Goal: Check status: Check status

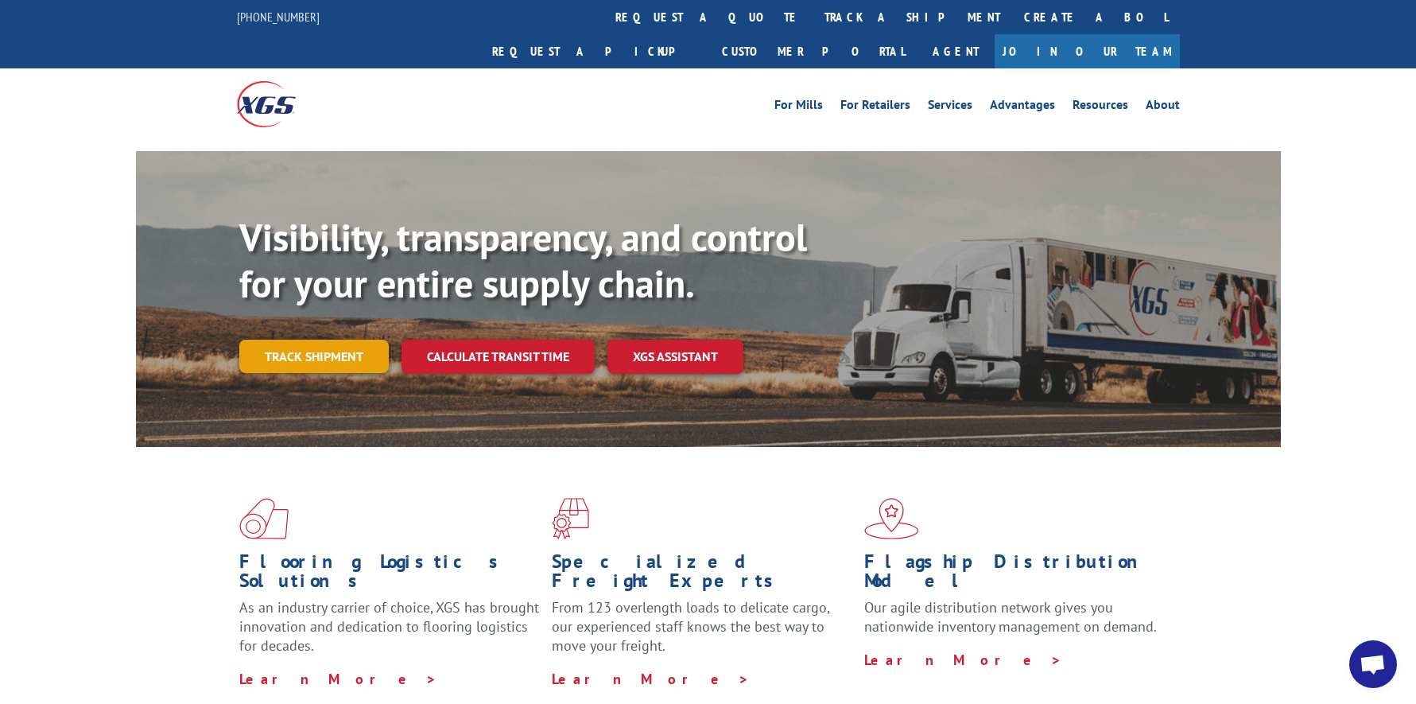
click at [324, 340] on link "Track shipment" at bounding box center [313, 356] width 149 height 33
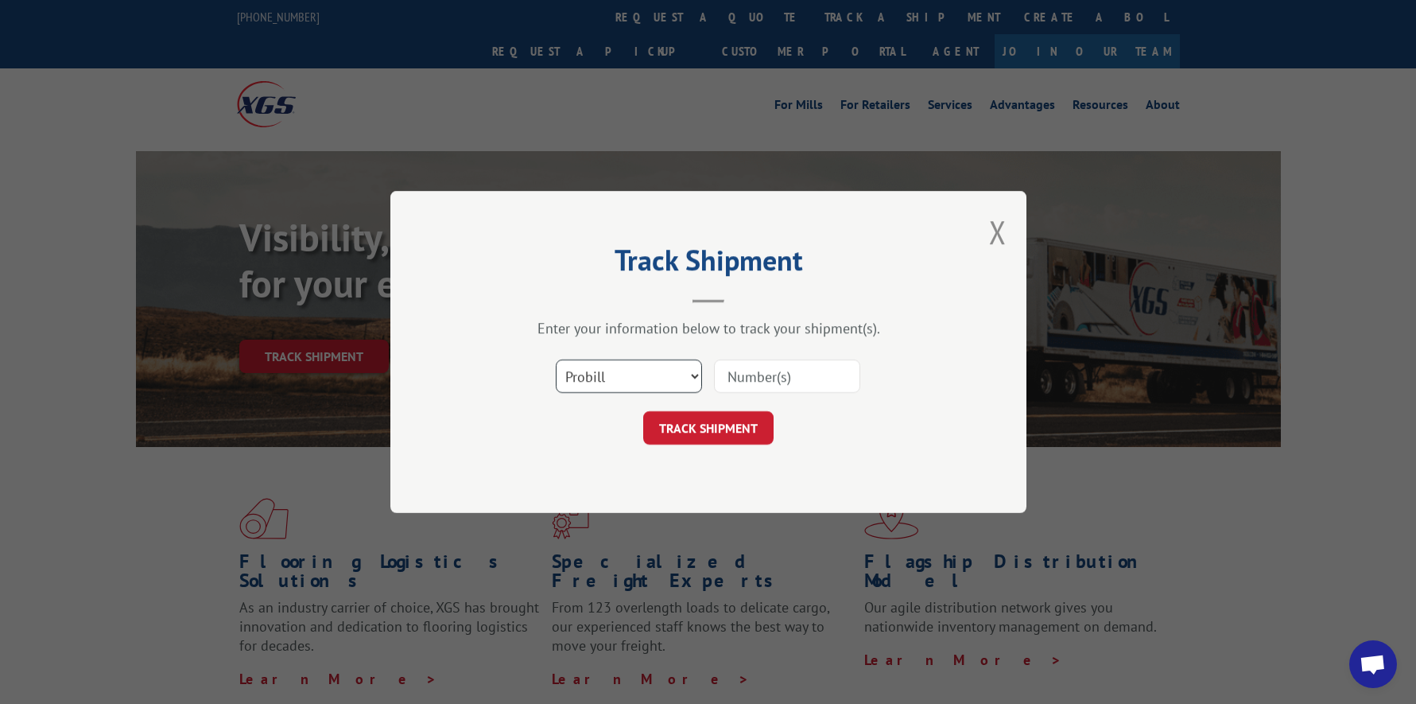
drag, startPoint x: 605, startPoint y: 371, endPoint x: 594, endPoint y: 379, distance: 13.2
click at [605, 371] on select "Select category... Probill BOL PO" at bounding box center [629, 375] width 146 height 33
select select "po"
click at [556, 359] on select "Select category... Probill BOL PO" at bounding box center [629, 375] width 146 height 33
paste input "29527766"
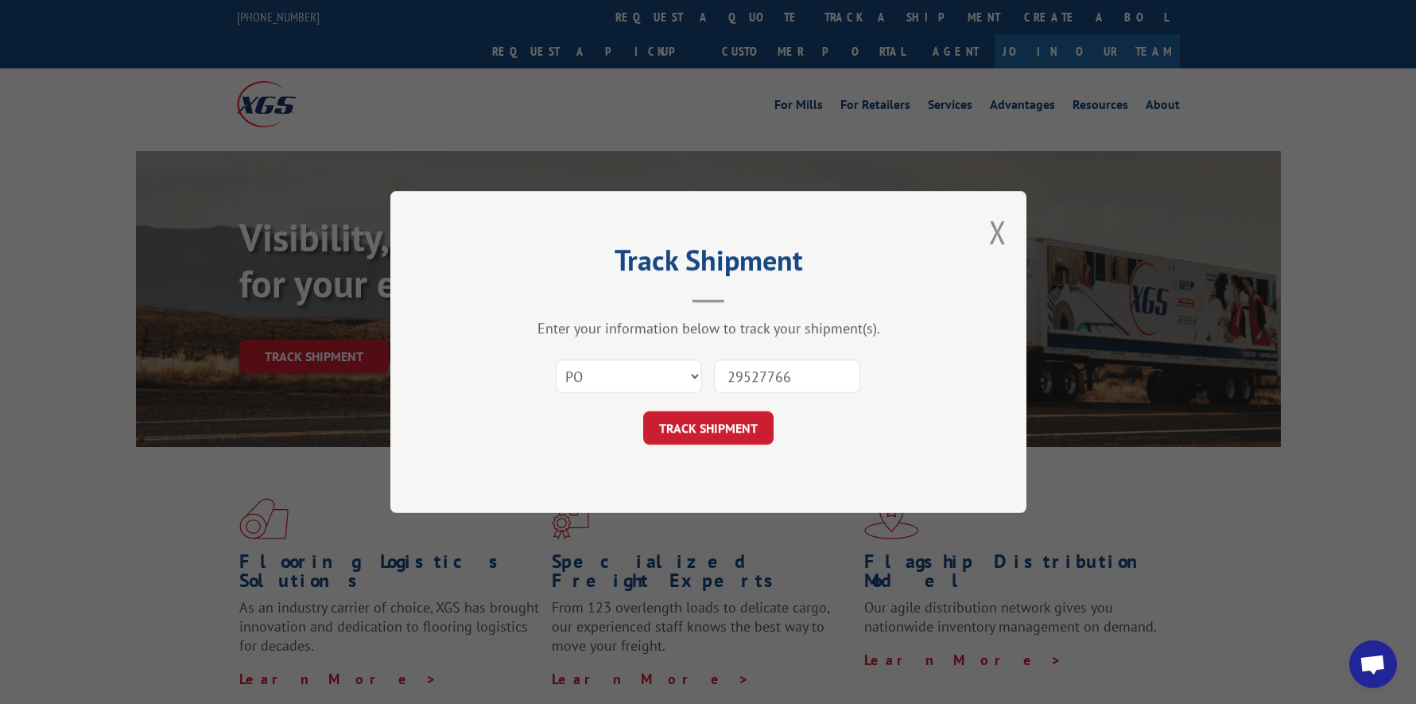
click at [757, 373] on input "29527766" at bounding box center [787, 375] width 146 height 33
type input "29527766"
click button "TRACK SHIPMENT" at bounding box center [708, 427] width 130 height 33
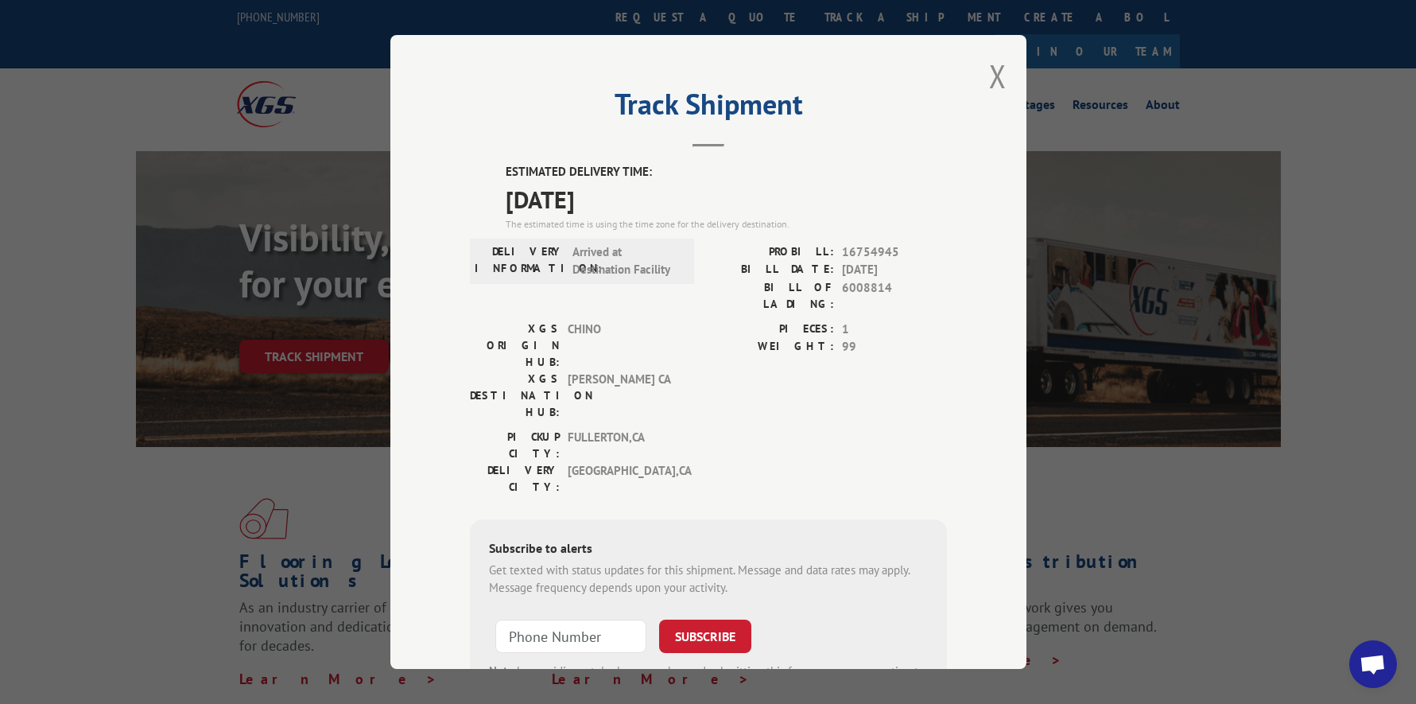
click at [989, 86] on button "Close modal" at bounding box center [997, 76] width 17 height 42
